Goal: Contribute content: Add original content to the website for others to see

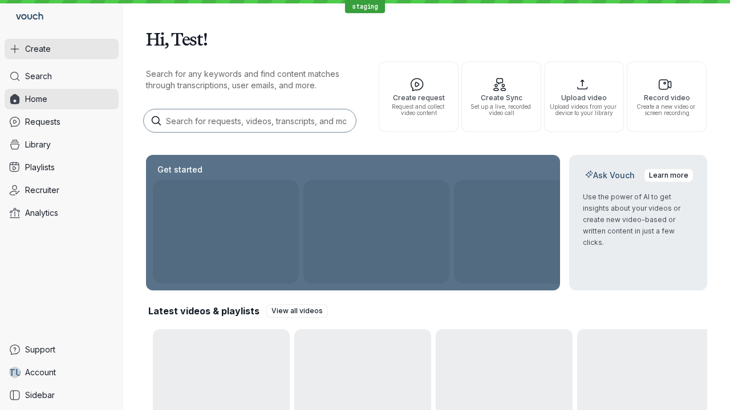
click at [62, 49] on button "Create" at bounding box center [62, 49] width 114 height 21
